Goal: Book appointment/travel/reservation

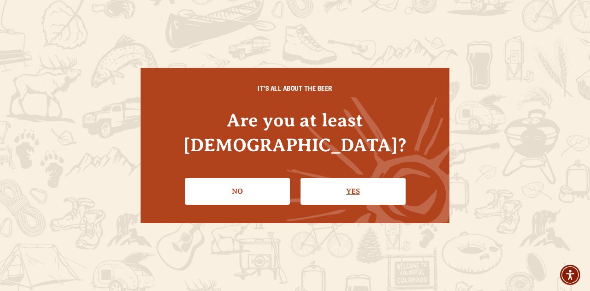
click at [352, 179] on link "Yes" at bounding box center [352, 191] width 105 height 27
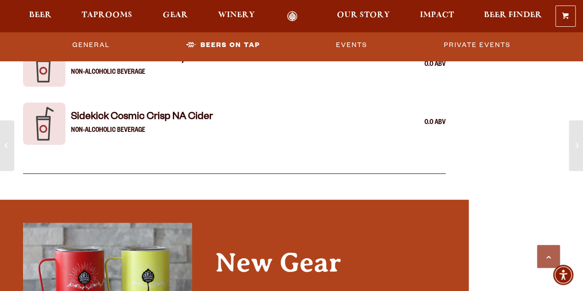
scroll to position [1955, 0]
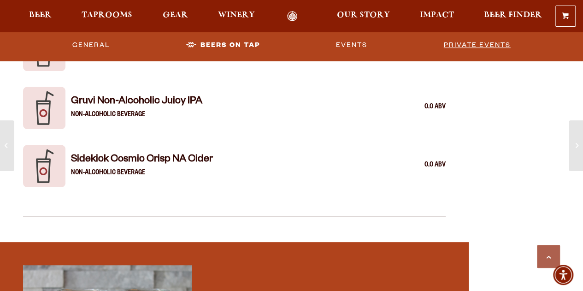
click at [447, 41] on link "Private Events" at bounding box center [477, 45] width 74 height 21
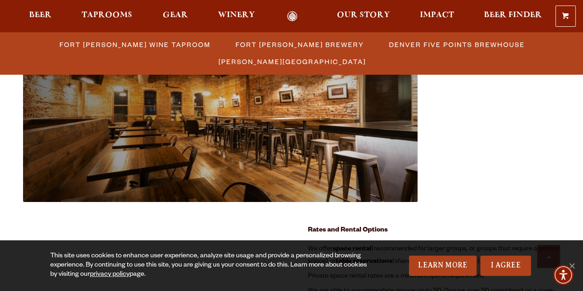
scroll to position [911, 0]
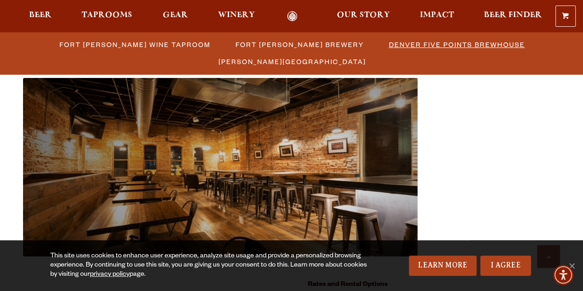
click at [389, 42] on span "Denver Five Points Brewhouse" at bounding box center [457, 44] width 136 height 13
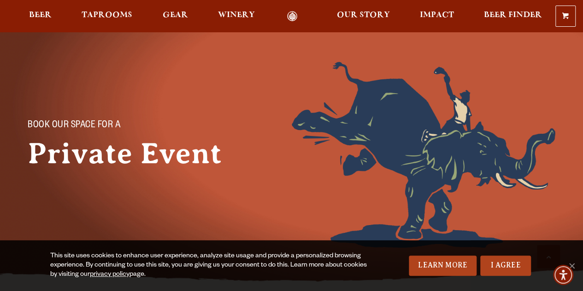
scroll to position [0, 0]
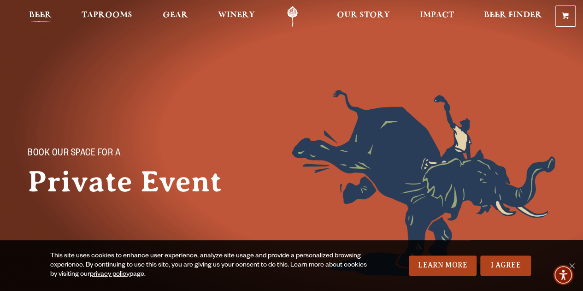
click at [36, 15] on span "Beer" at bounding box center [40, 15] width 23 height 7
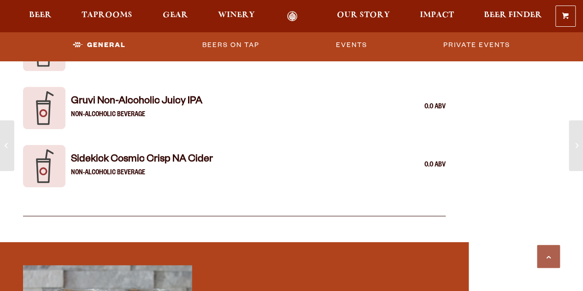
scroll to position [1955, 0]
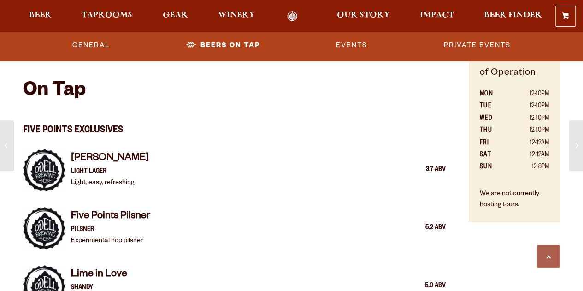
scroll to position [534, 0]
